Goal: Find specific page/section: Find specific page/section

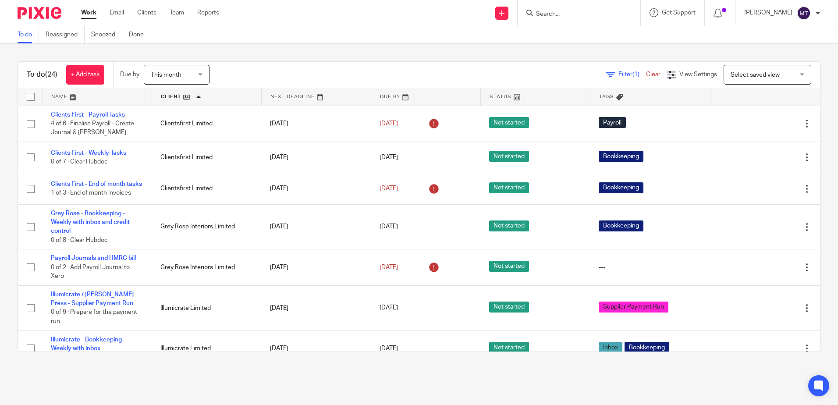
click at [562, 16] on input "Search" at bounding box center [574, 15] width 79 height 8
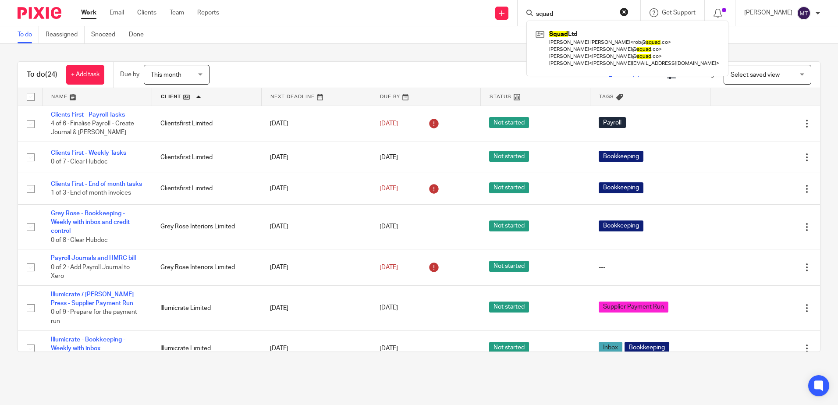
type input "squad"
click button "submit" at bounding box center [0, 0] width 0 height 0
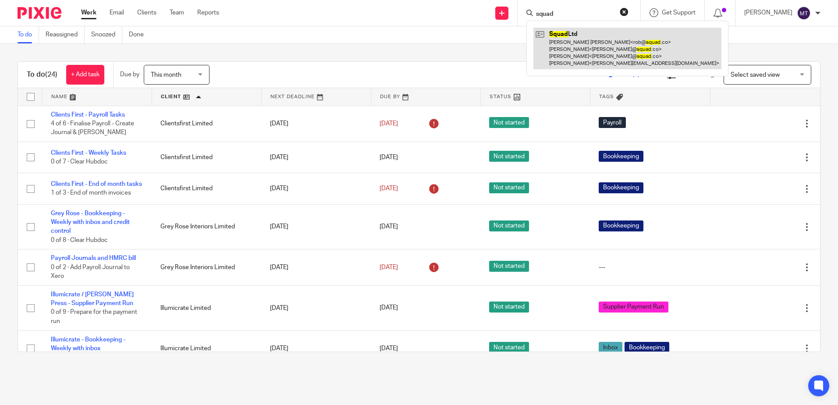
click at [584, 42] on link at bounding box center [627, 49] width 188 height 42
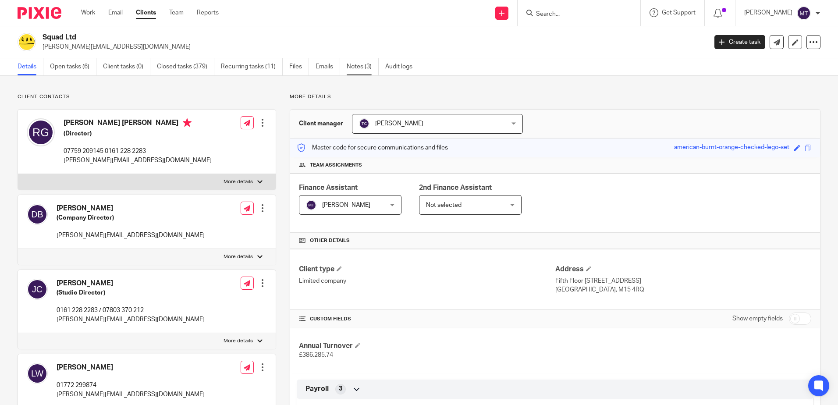
click at [359, 66] on link "Notes (3)" at bounding box center [363, 66] width 32 height 17
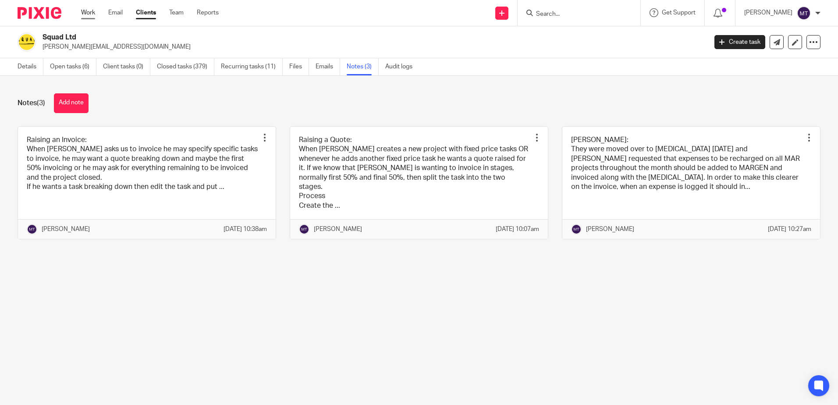
click at [89, 14] on link "Work" at bounding box center [88, 12] width 14 height 9
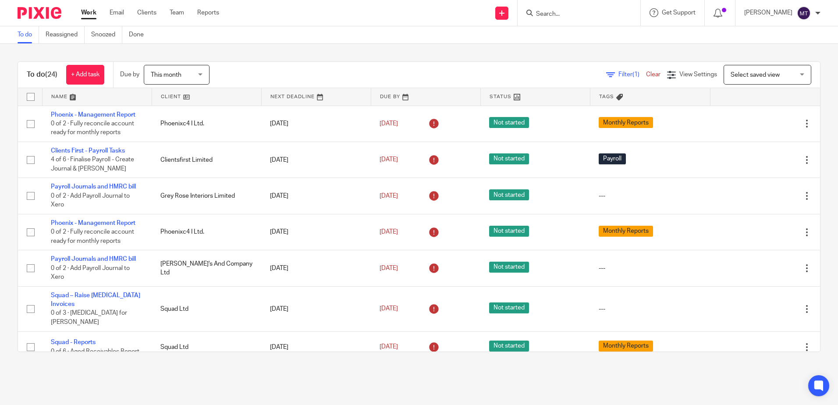
click at [165, 96] on link at bounding box center [206, 97] width 109 height 18
